Goal: Task Accomplishment & Management: Use online tool/utility

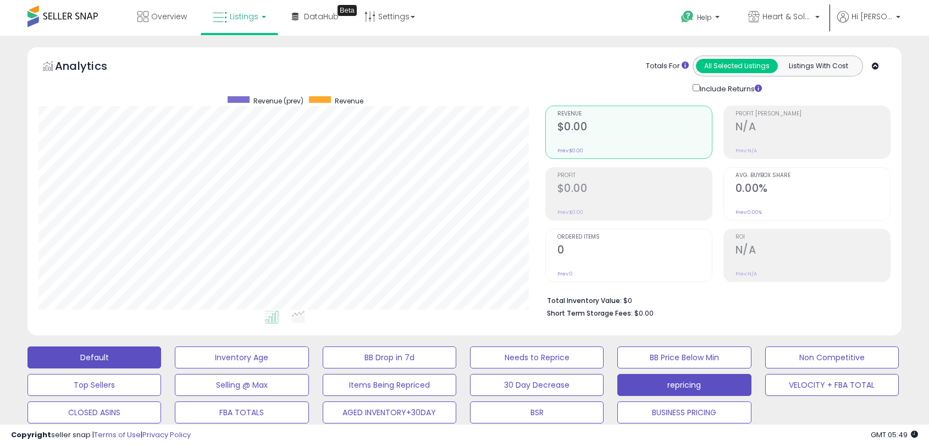
click at [100, 346] on button "Default" at bounding box center [94, 357] width 134 height 22
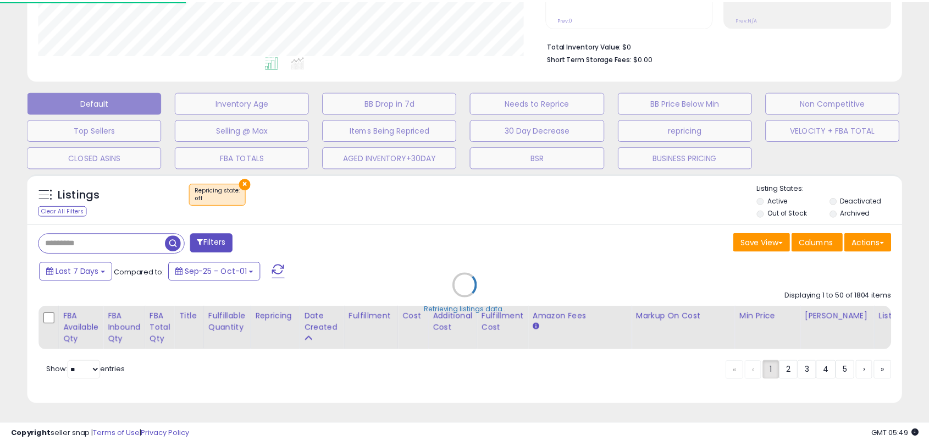
scroll to position [264, 0]
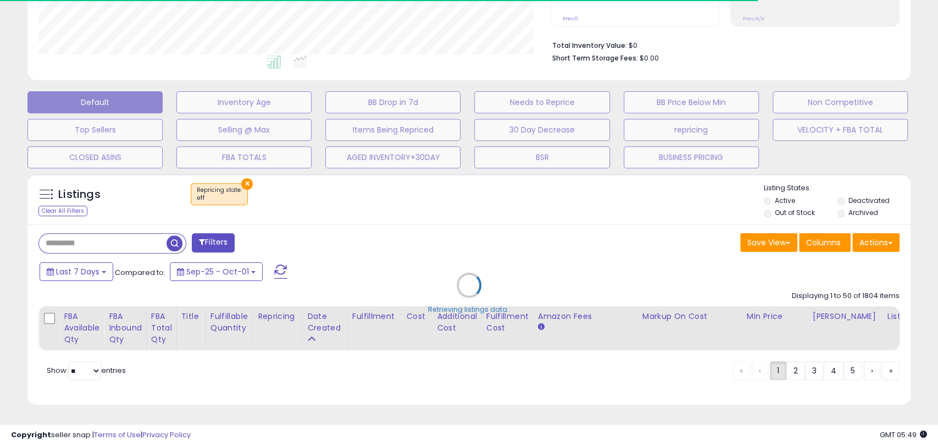
select select "**"
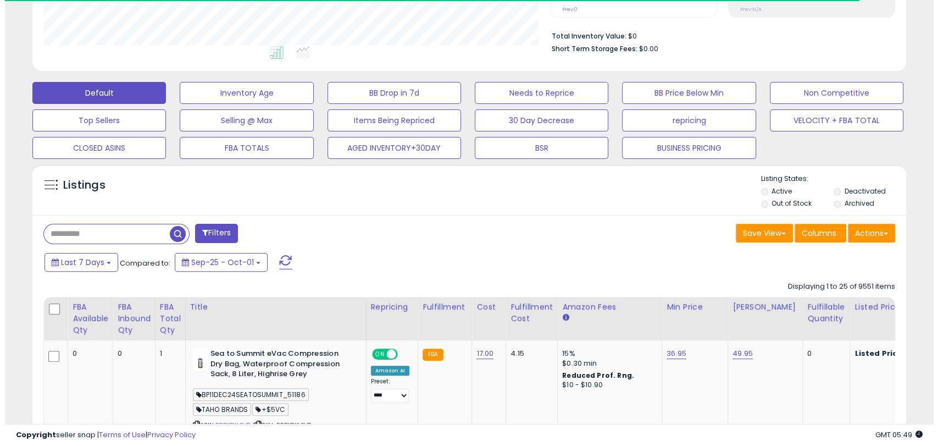
scroll to position [549488, 549206]
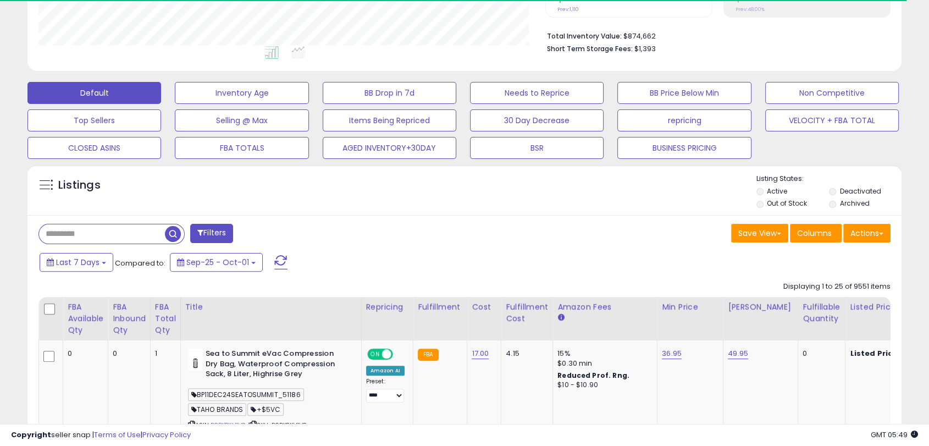
click at [839, 187] on li "Deactivated" at bounding box center [864, 192] width 71 height 12
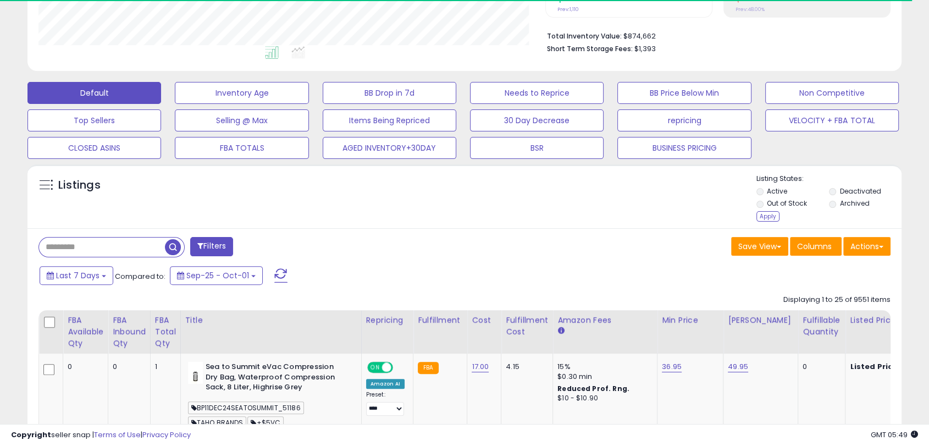
click at [840, 212] on div "Listing States: Active Deactivated Out of Stock Archived Apply" at bounding box center [828, 199] width 145 height 51
click at [763, 214] on div "Apply" at bounding box center [767, 216] width 23 height 10
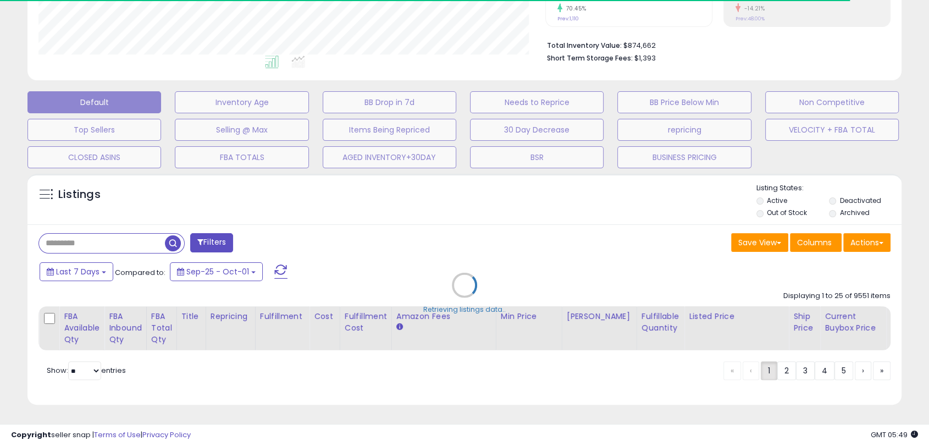
scroll to position [225, 506]
click at [122, 228] on div "Retrieving listings data.." at bounding box center [464, 293] width 891 height 250
click at [122, 230] on div "Retrieving listings data.." at bounding box center [464, 293] width 891 height 250
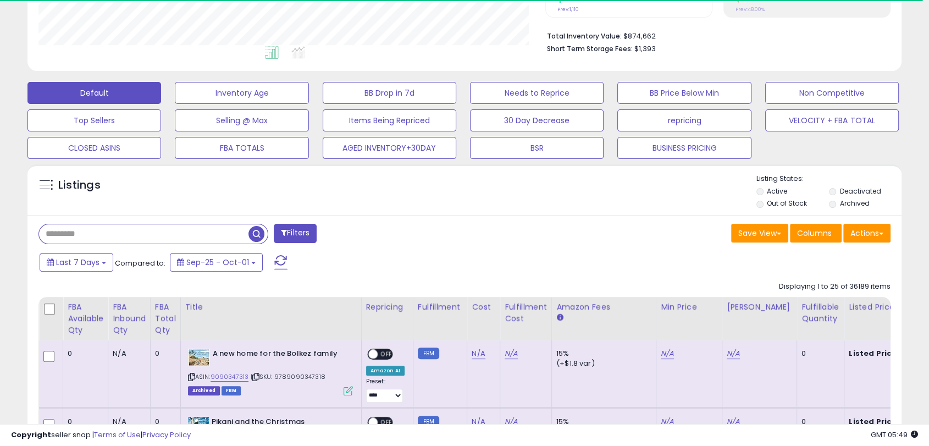
click at [136, 231] on input "text" at bounding box center [143, 233] width 209 height 19
paste input "**********"
type input "**********"
click at [257, 232] on span "button" at bounding box center [256, 234] width 16 height 16
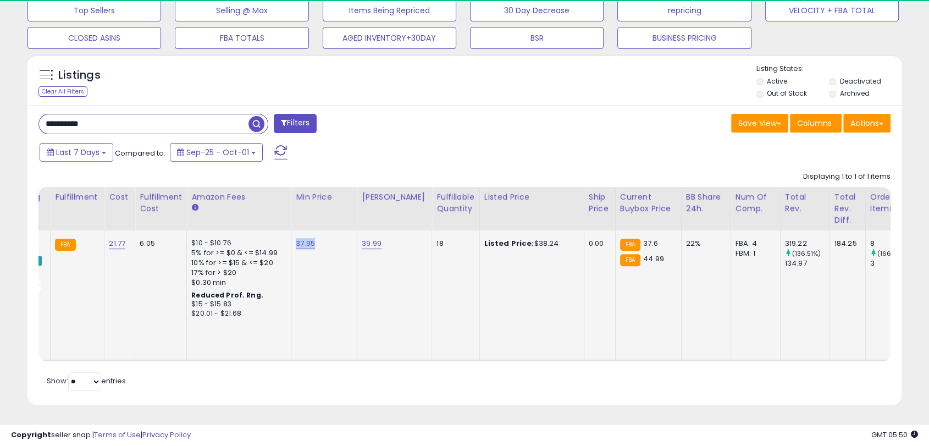
click at [292, 235] on td "37.95" at bounding box center [324, 295] width 66 height 130
copy link "37.95"
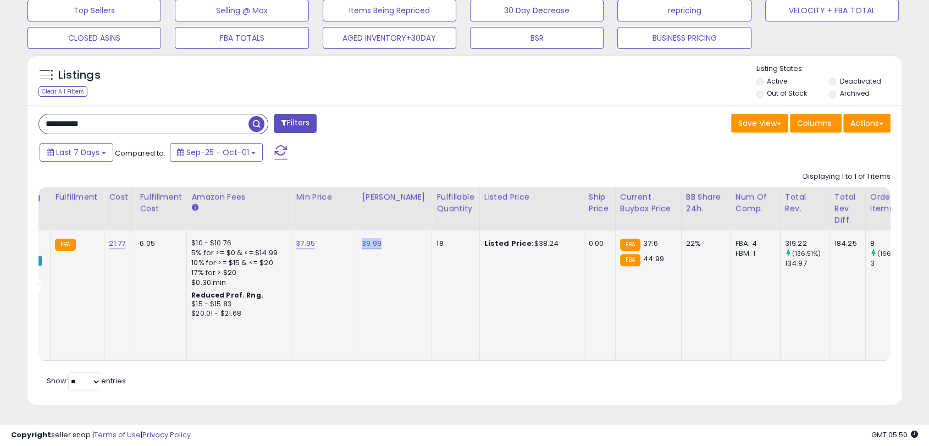
drag, startPoint x: 390, startPoint y: 231, endPoint x: 360, endPoint y: 234, distance: 30.4
click at [362, 239] on div "39.99" at bounding box center [393, 244] width 62 height 10
copy link "39.99"
drag, startPoint x: 549, startPoint y: 235, endPoint x: 524, endPoint y: 235, distance: 25.3
click at [524, 239] on div "Listed Price: $38.24" at bounding box center [529, 244] width 91 height 10
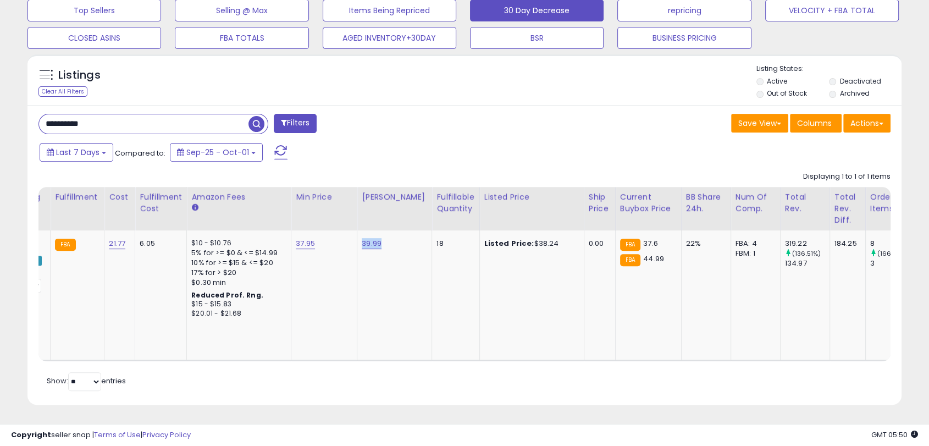
copy div "38.24"
